Goal: Information Seeking & Learning: Learn about a topic

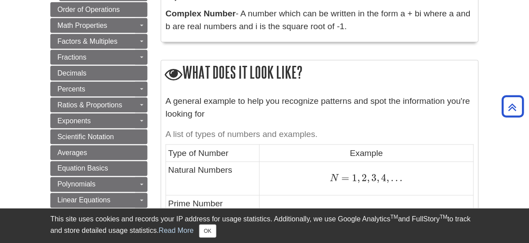
scroll to position [388, 0]
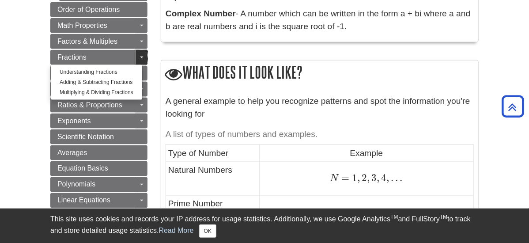
click at [135, 50] on link "Toggle Dropdown" at bounding box center [141, 57] width 12 height 15
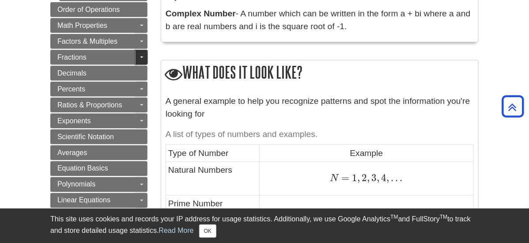
click at [135, 50] on link "Toggle Dropdown" at bounding box center [141, 57] width 12 height 15
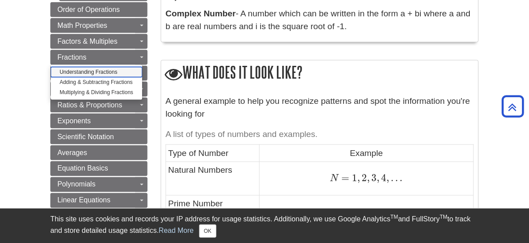
click at [78, 67] on link "Understanding Fractions" at bounding box center [96, 72] width 91 height 10
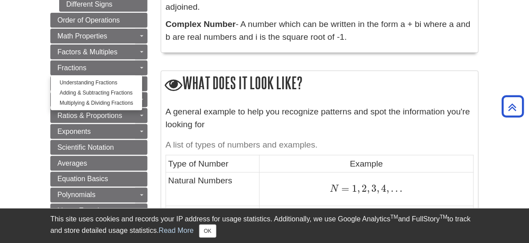
scroll to position [378, 0]
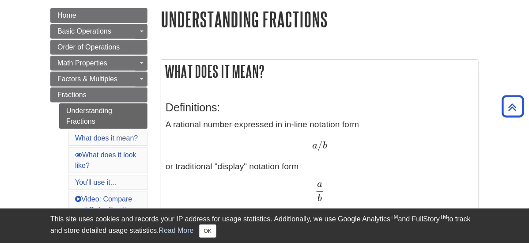
scroll to position [94, 0]
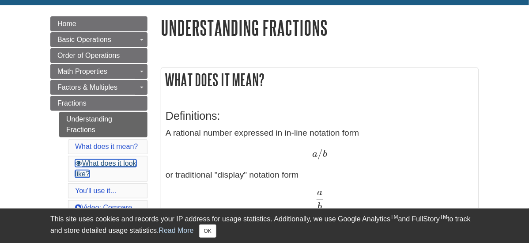
click at [75, 159] on icon "Guide Page Menu" at bounding box center [78, 162] width 7 height 7
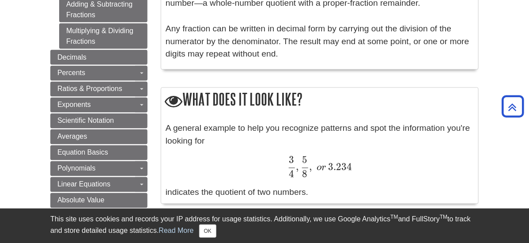
scroll to position [469, 0]
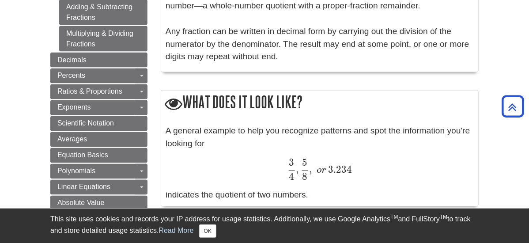
click at [162, 121] on div "A general example to help you recognize patterns and spot the information you'r…" at bounding box center [319, 164] width 317 height 86
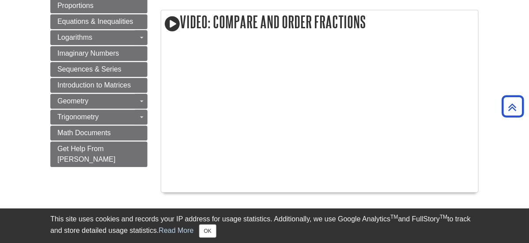
scroll to position [757, 0]
click at [422, 138] on div at bounding box center [320, 115] width 308 height 143
